Goal: Information Seeking & Learning: Learn about a topic

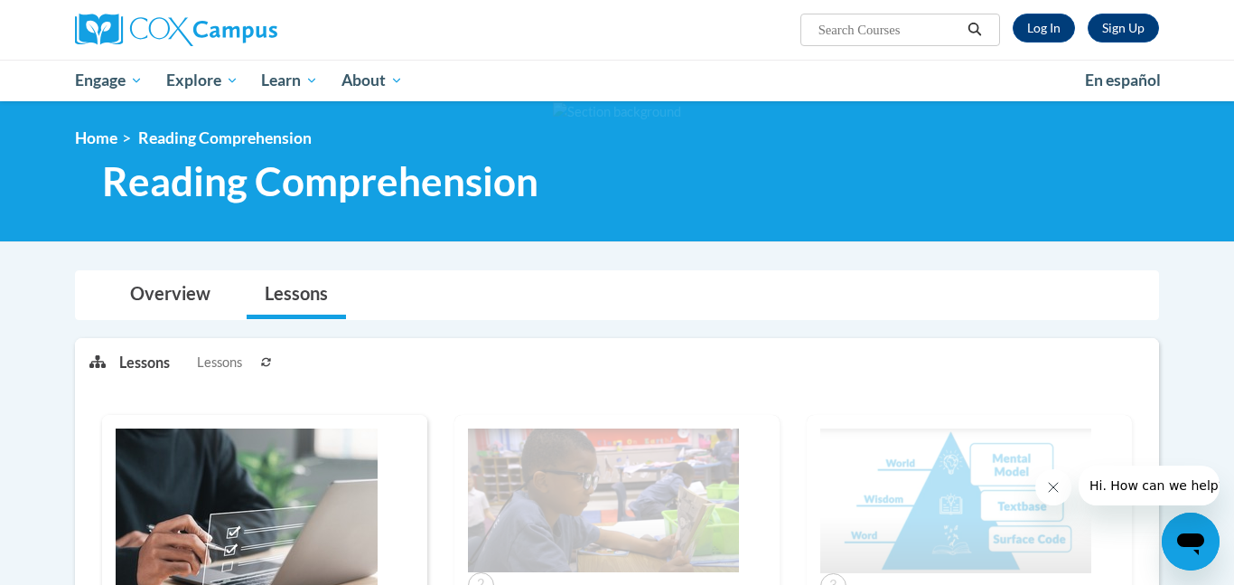
click at [641, 173] on h1 "Reading Comprehension" at bounding box center [506, 181] width 834 height 48
click at [1047, 27] on link "Log In" at bounding box center [1044, 28] width 62 height 29
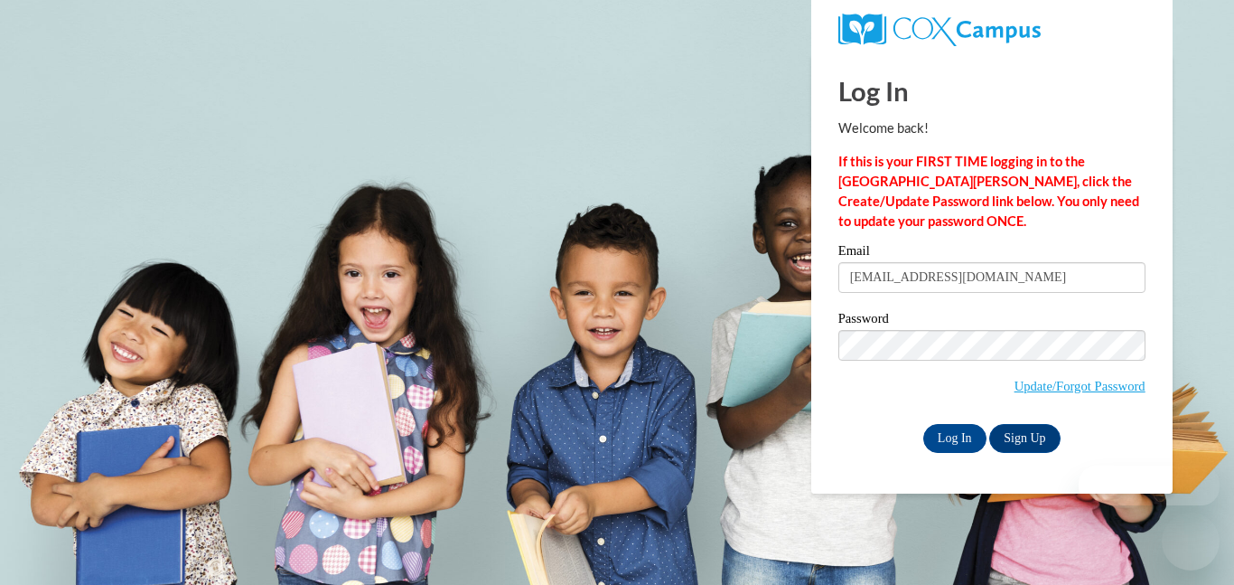
click at [950, 437] on input "Log In" at bounding box center [954, 438] width 63 height 29
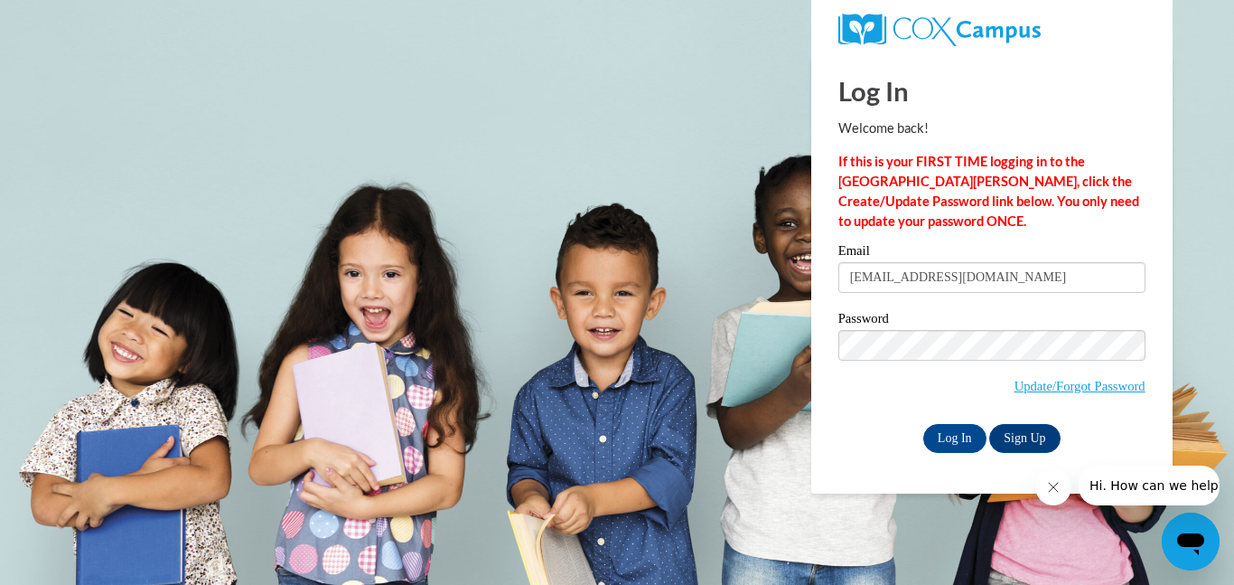
click at [950, 437] on input "Log In" at bounding box center [954, 438] width 63 height 29
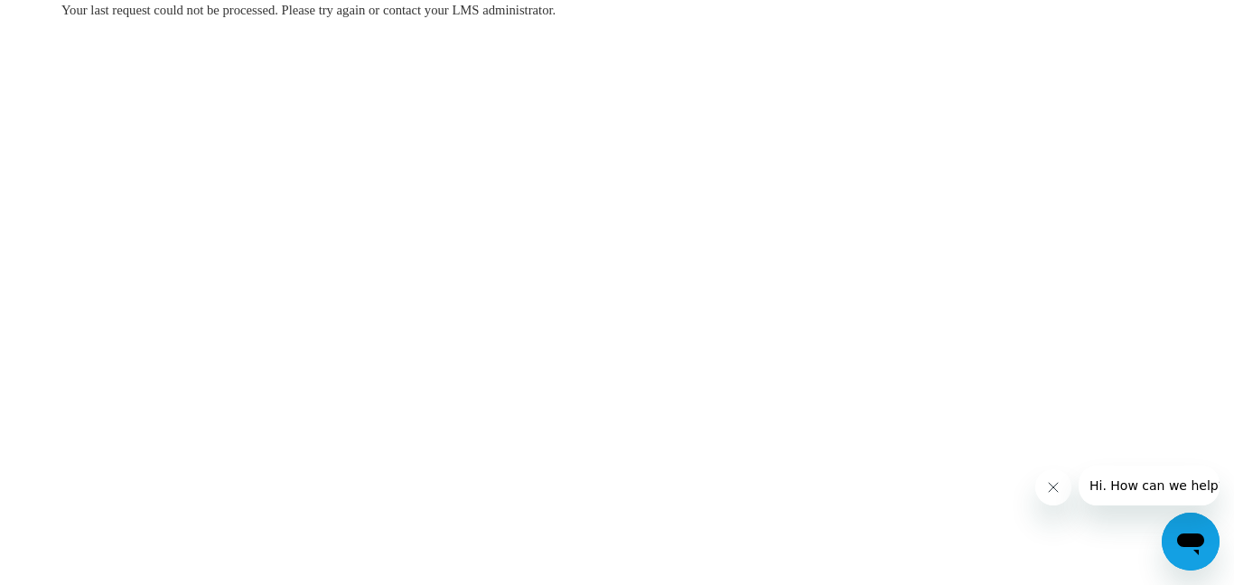
click at [1022, 458] on body "Your last request could not be processed. Please try again or contact your LMS …" at bounding box center [617, 292] width 1234 height 585
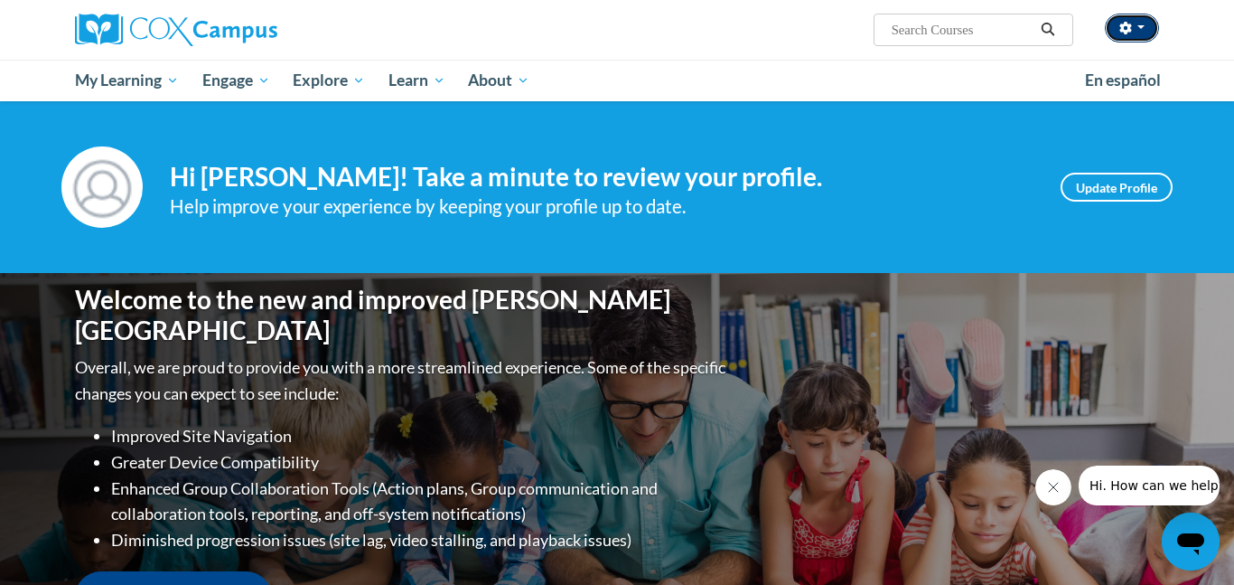
click at [1137, 25] on span "button" at bounding box center [1140, 27] width 7 height 4
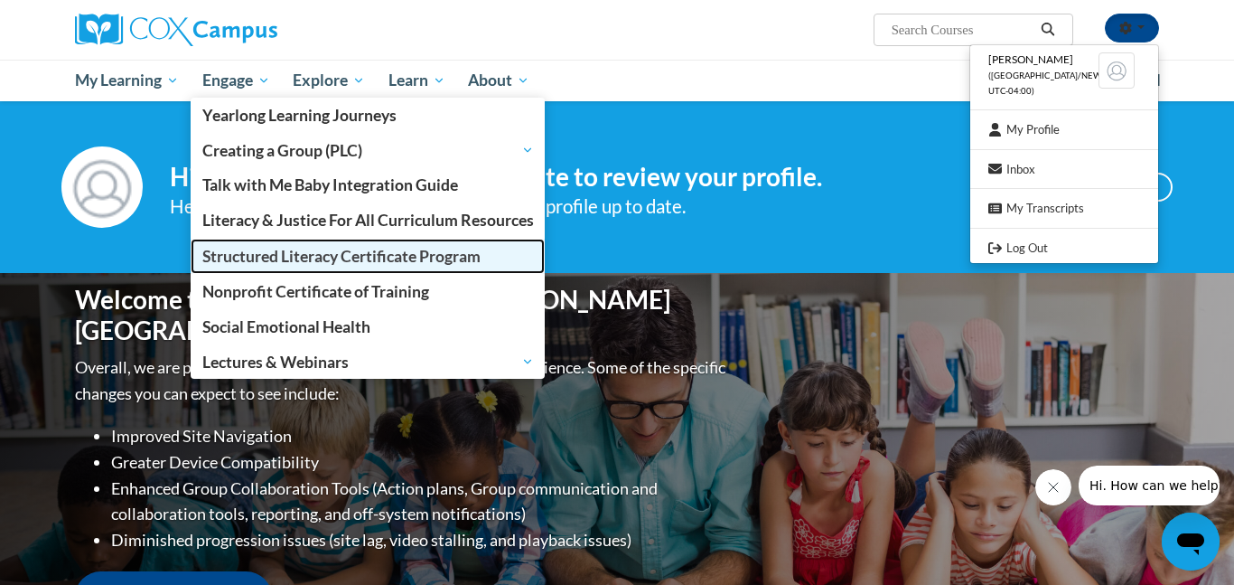
click at [264, 266] on link "Structured Literacy Certificate Program" at bounding box center [368, 256] width 355 height 35
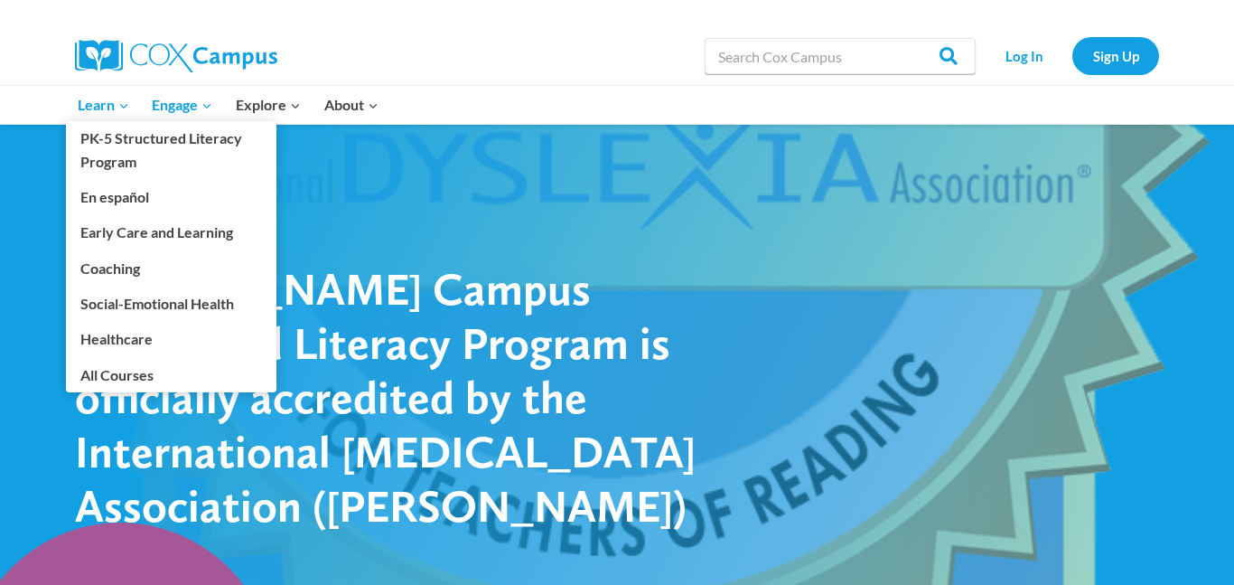
click at [121, 110] on icon "Expand" at bounding box center [123, 105] width 13 height 13
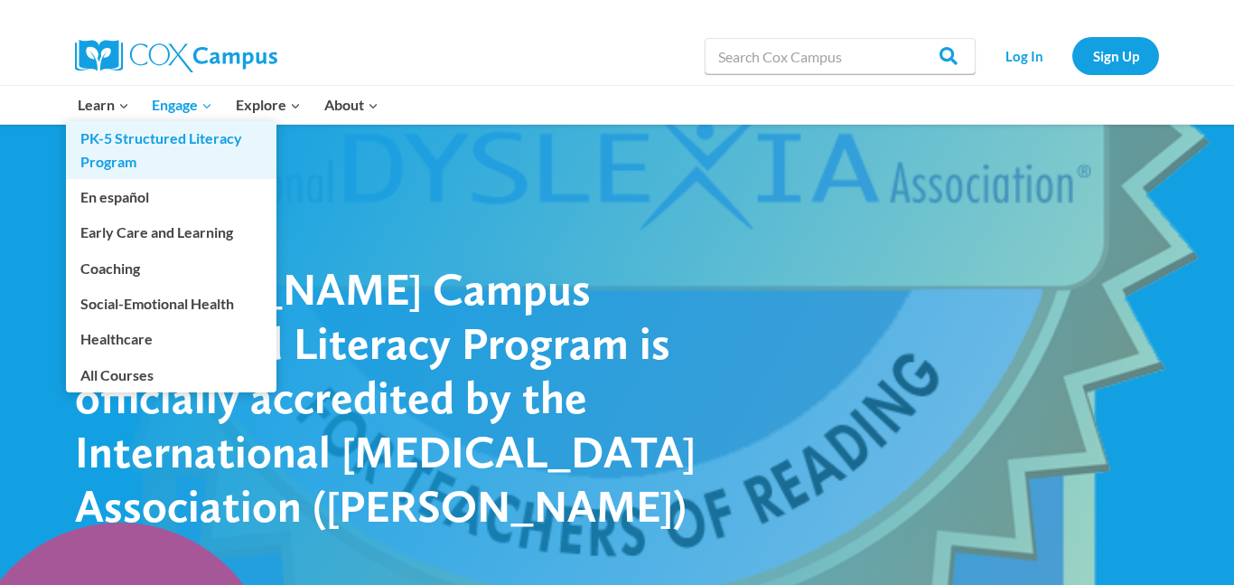
click at [227, 145] on link "PK-5 Structured Literacy Program" at bounding box center [171, 150] width 211 height 58
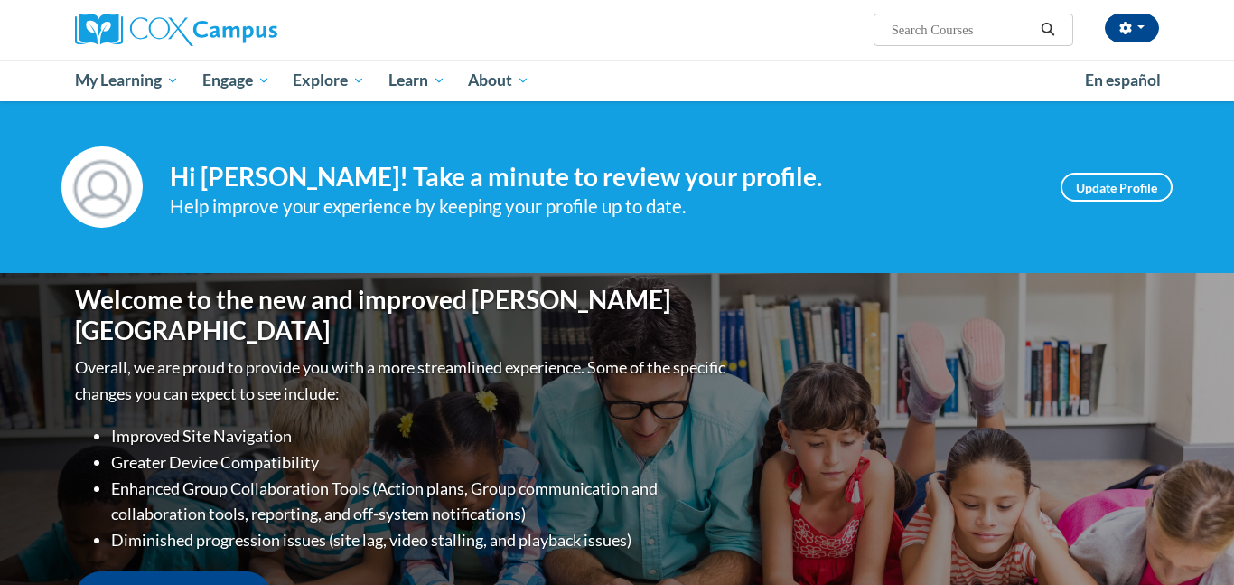
scroll to position [627, 0]
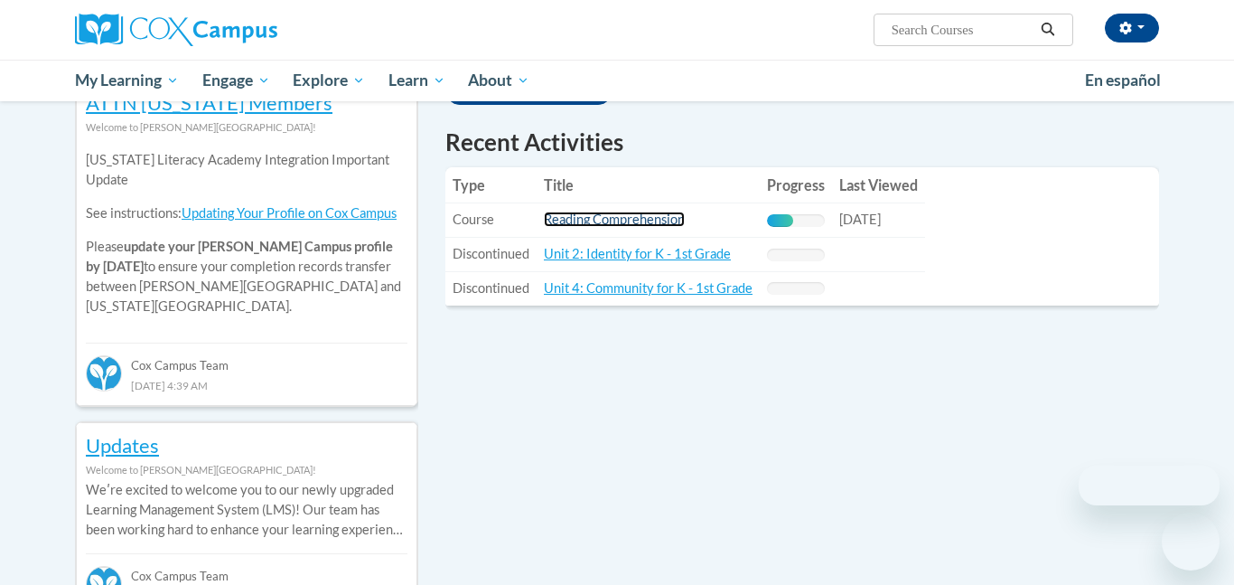
click at [650, 217] on link "Reading Comprehension" at bounding box center [614, 218] width 141 height 15
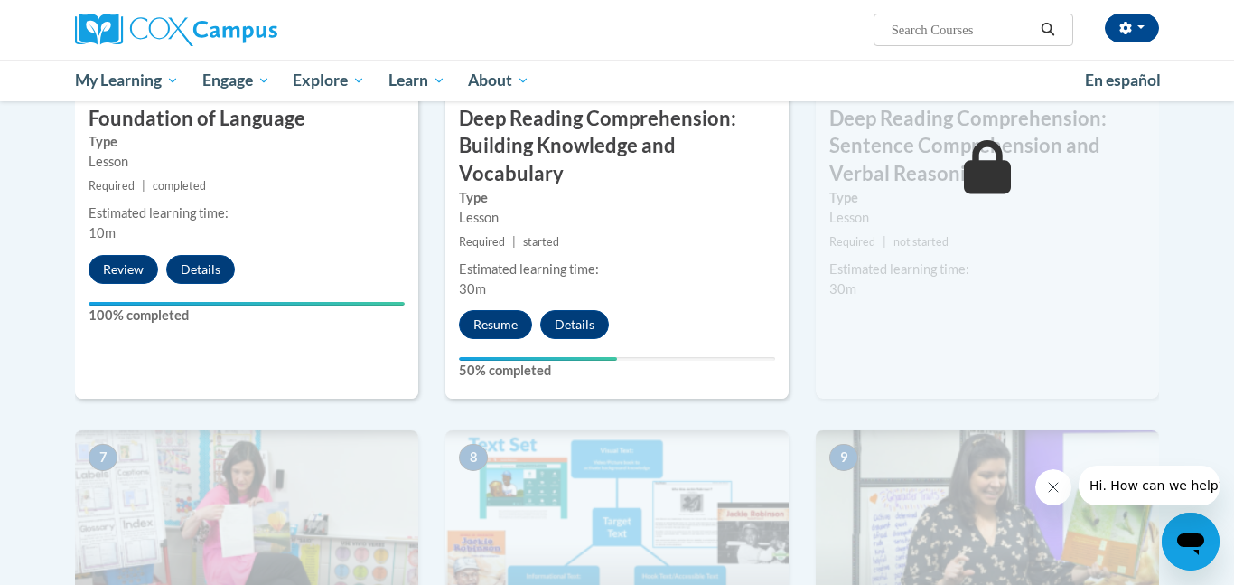
scroll to position [1040, 0]
click at [490, 320] on button "Resume" at bounding box center [495, 323] width 73 height 29
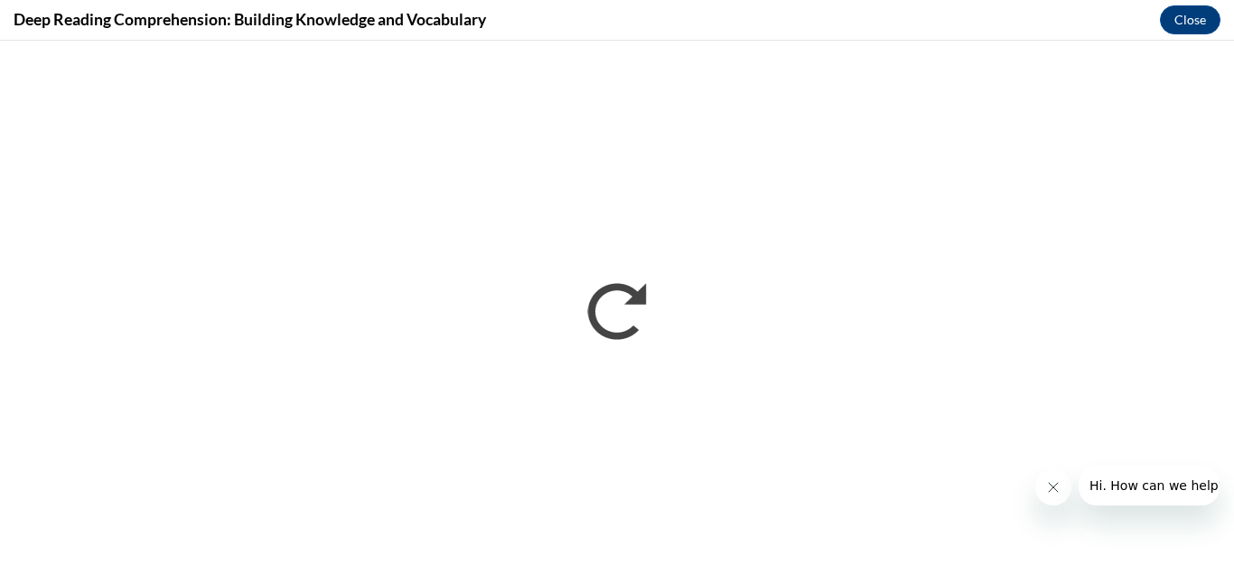
scroll to position [0, 0]
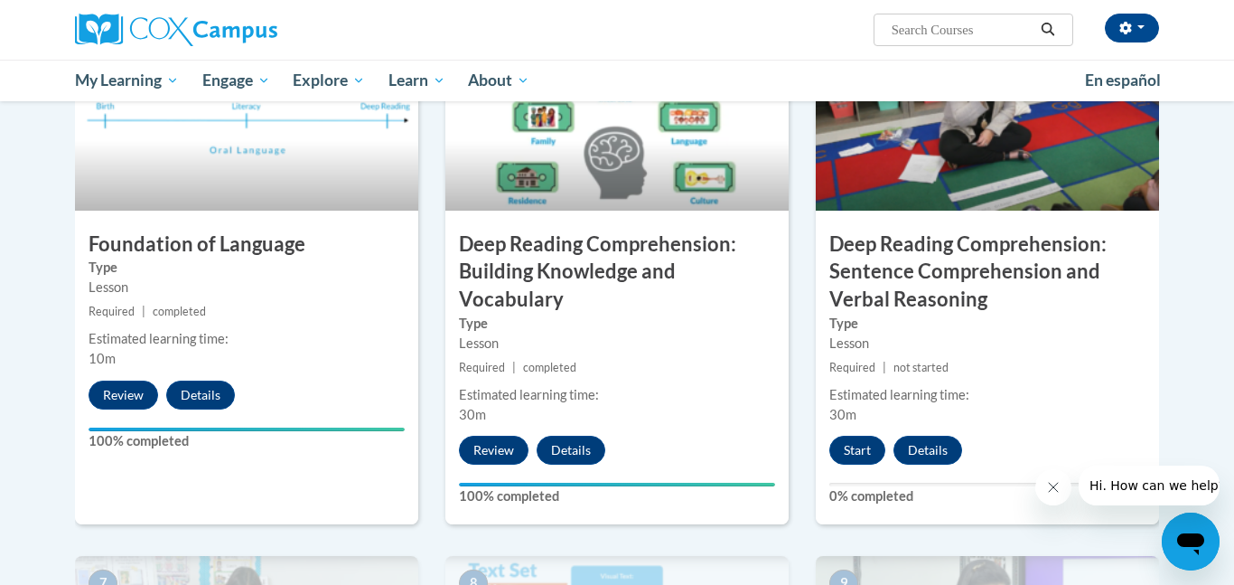
scroll to position [1014, 0]
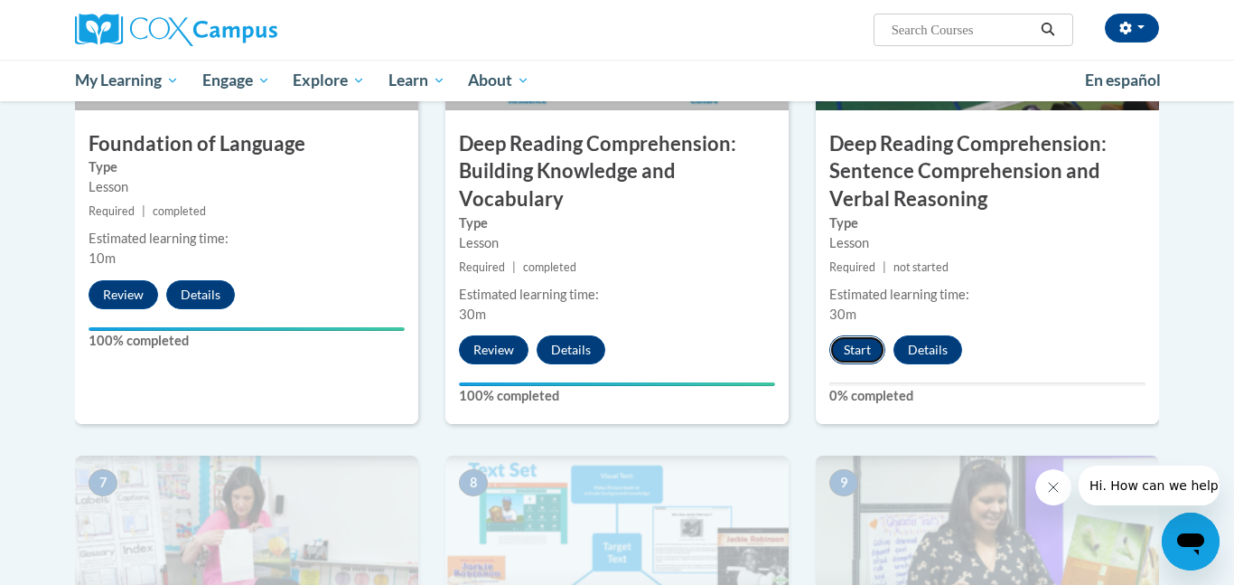
click at [865, 358] on button "Start" at bounding box center [857, 349] width 56 height 29
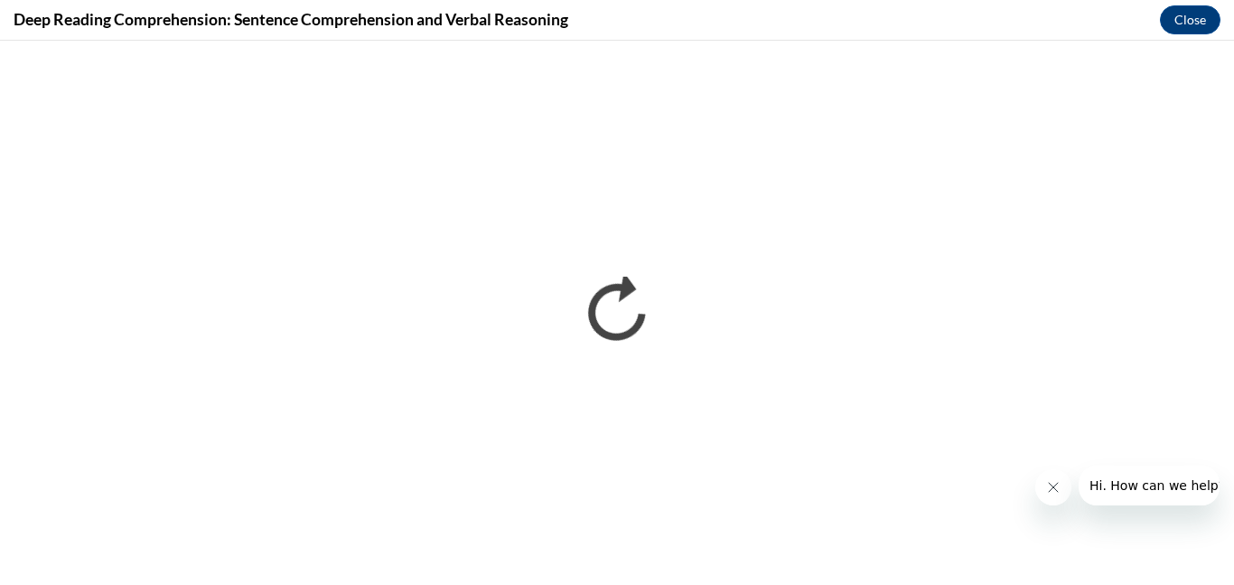
scroll to position [0, 0]
click at [1198, 23] on button "Close" at bounding box center [1190, 19] width 61 height 29
